Goal: Task Accomplishment & Management: Use online tool/utility

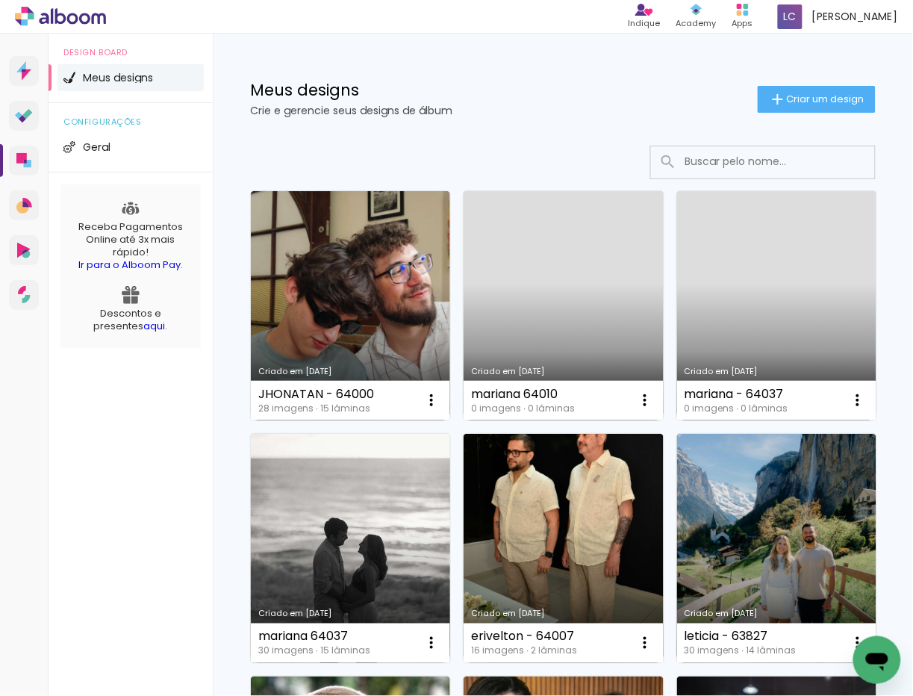
click at [450, 559] on link "Criado em [DATE]" at bounding box center [350, 548] width 199 height 229
